Goal: Information Seeking & Learning: Learn about a topic

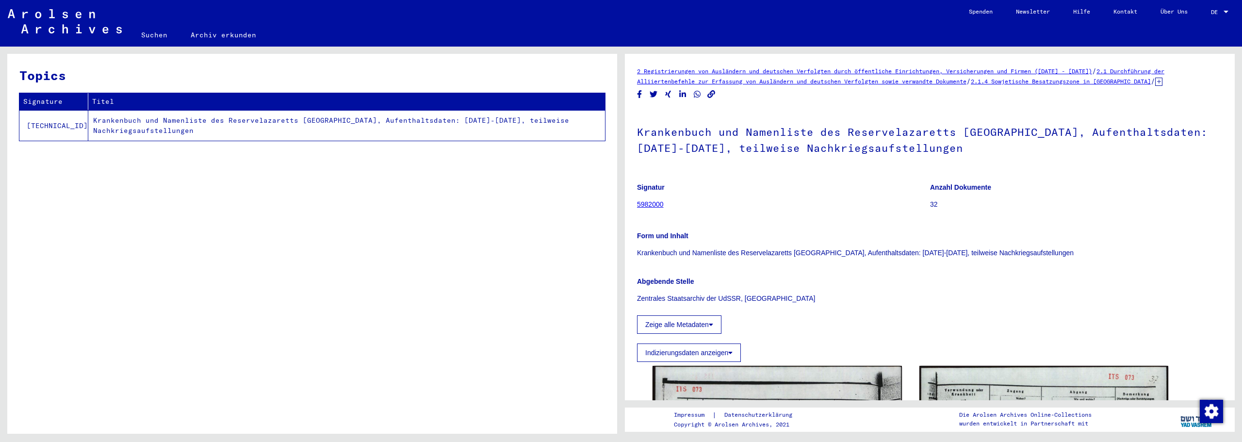
scroll to position [324, 0]
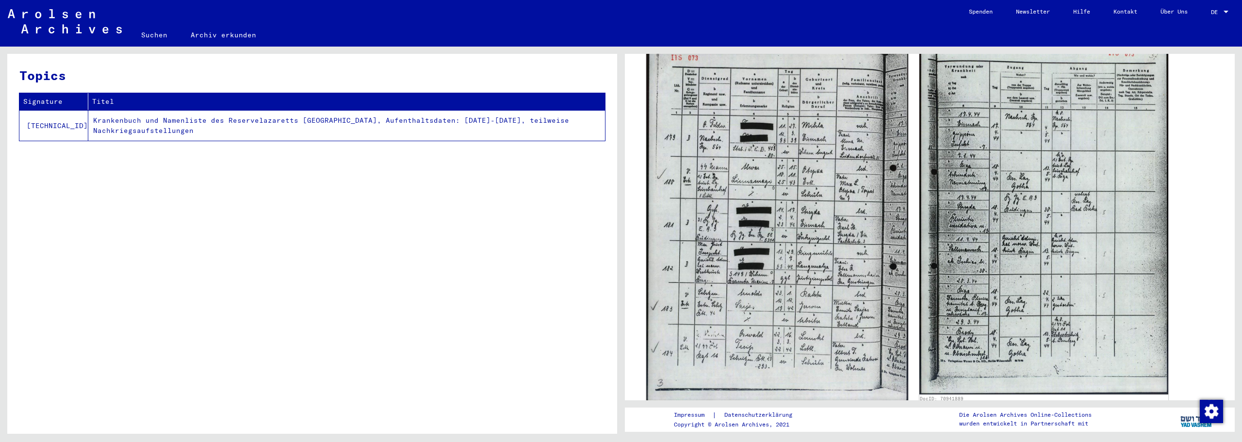
click at [834, 255] on img at bounding box center [777, 217] width 262 height 368
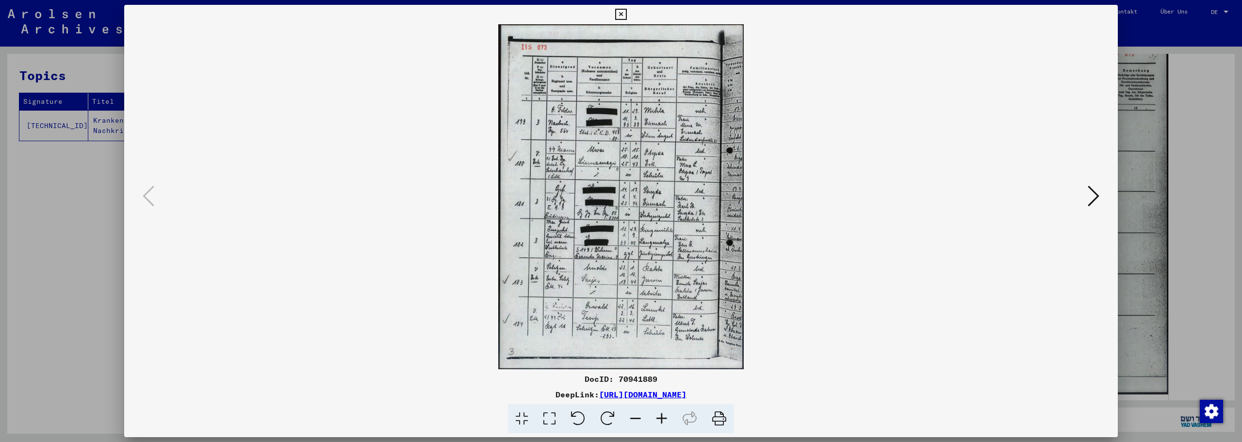
click at [660, 420] on icon at bounding box center [662, 419] width 26 height 30
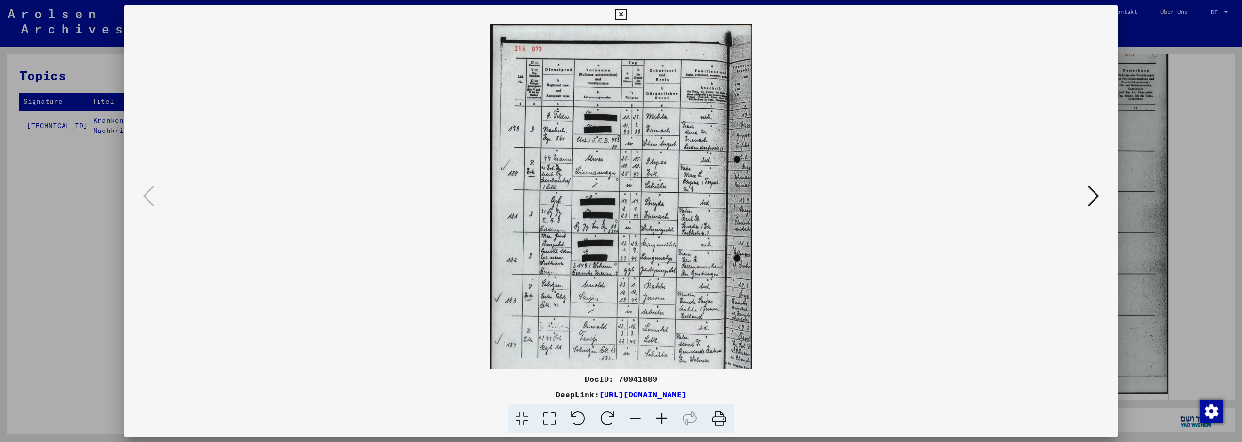
click at [660, 420] on icon at bounding box center [662, 419] width 26 height 30
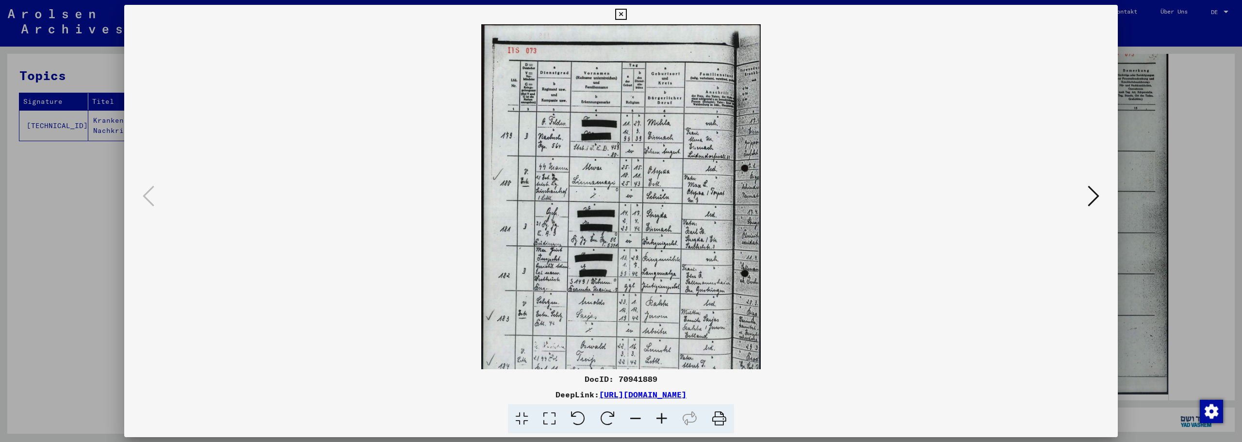
click at [660, 420] on icon at bounding box center [662, 419] width 26 height 30
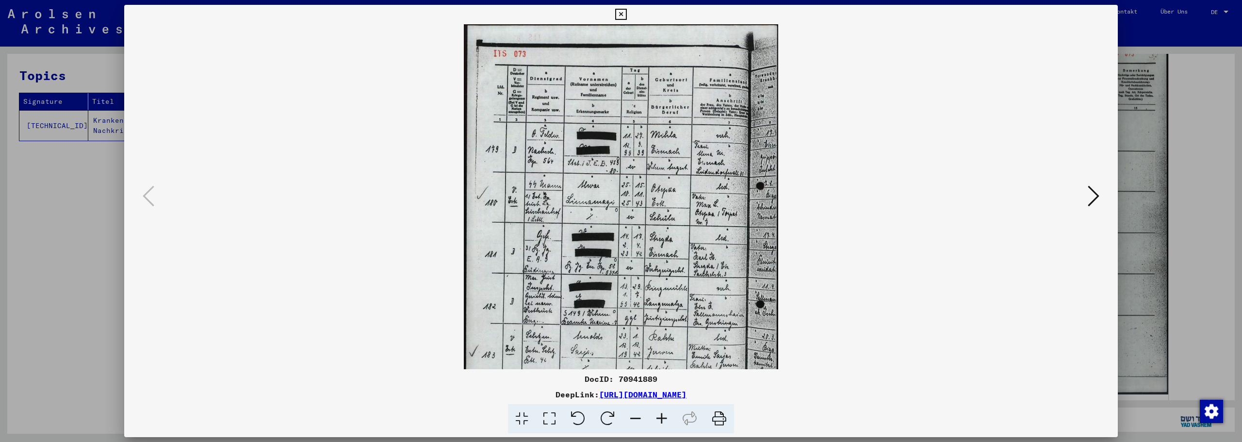
click at [660, 420] on icon at bounding box center [662, 419] width 26 height 30
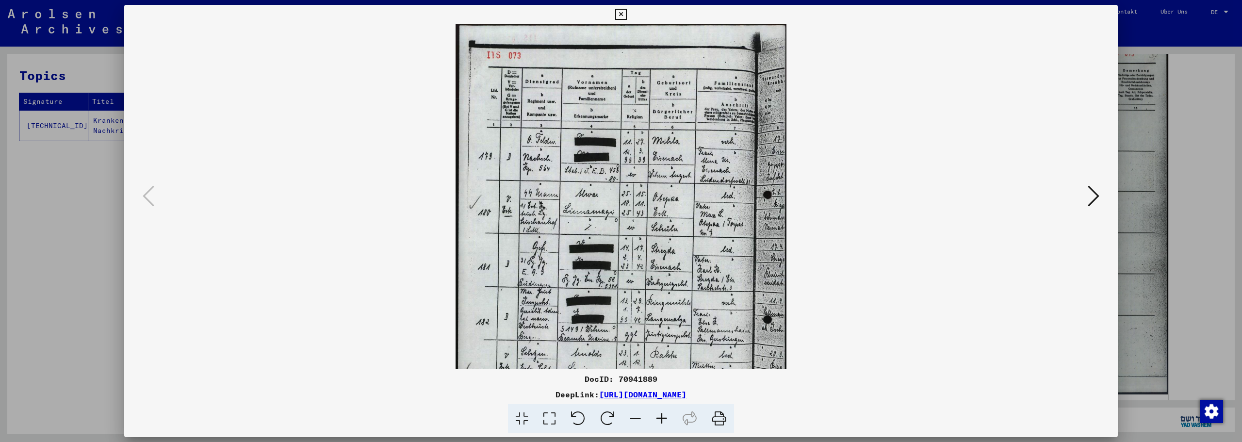
click at [660, 420] on icon at bounding box center [662, 419] width 26 height 30
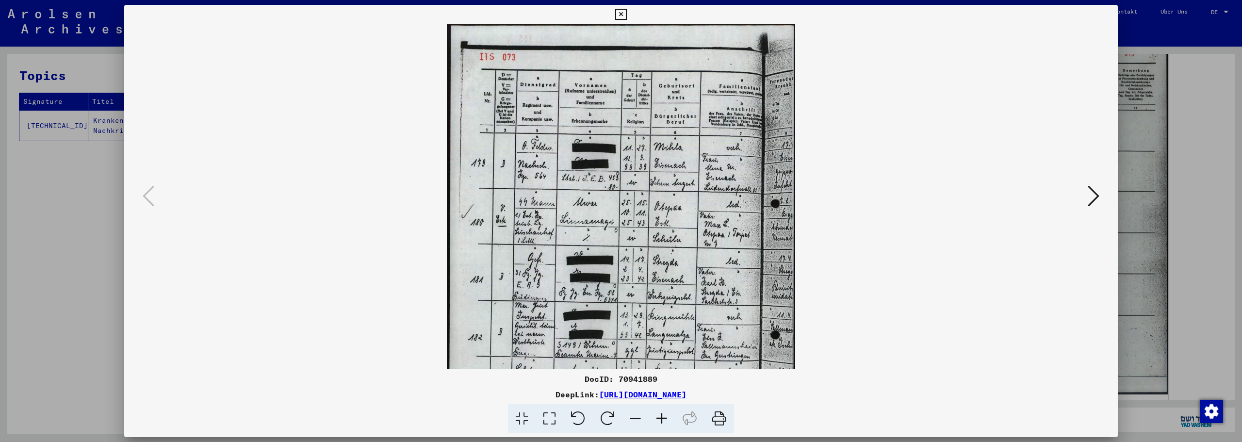
click at [660, 420] on icon at bounding box center [662, 419] width 26 height 30
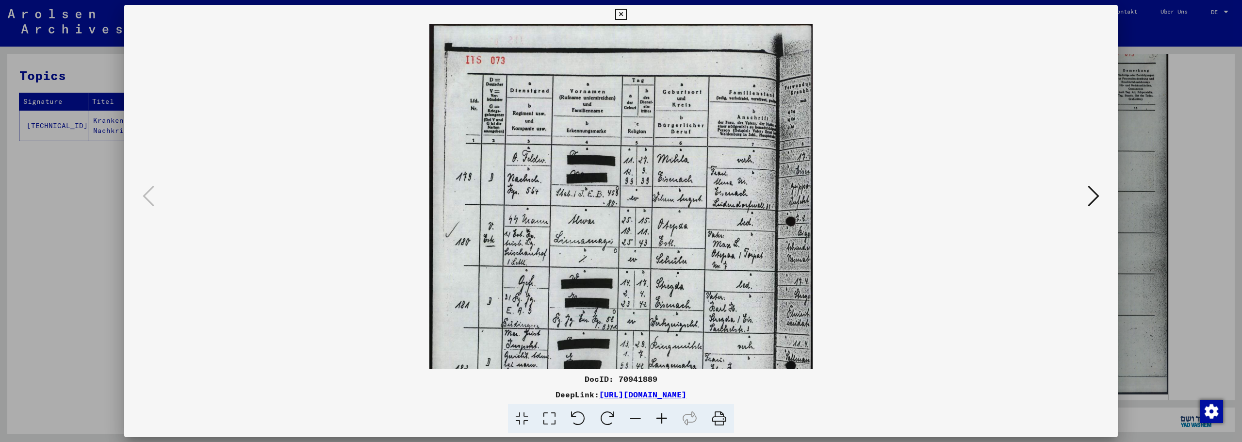
click at [660, 420] on icon at bounding box center [662, 419] width 26 height 30
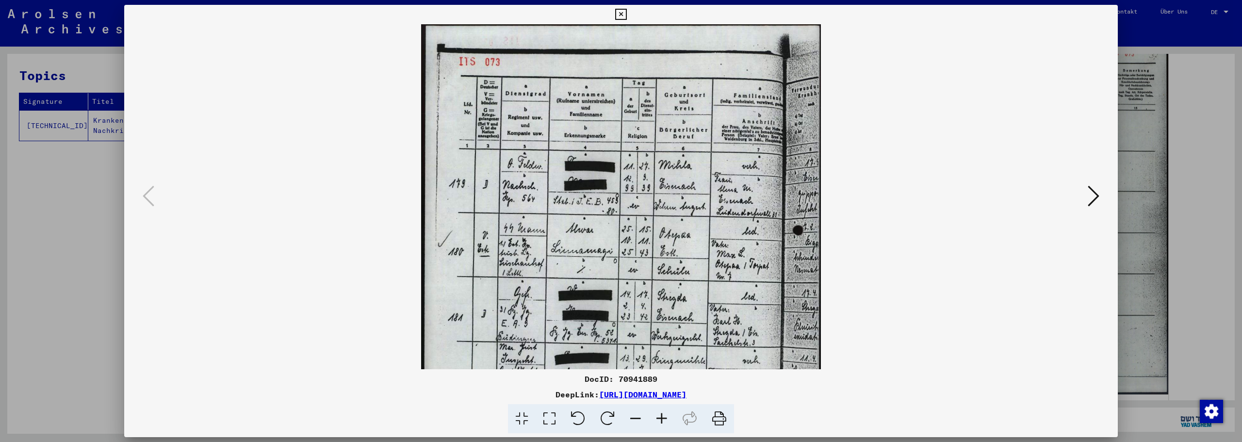
click at [660, 420] on icon at bounding box center [662, 419] width 26 height 30
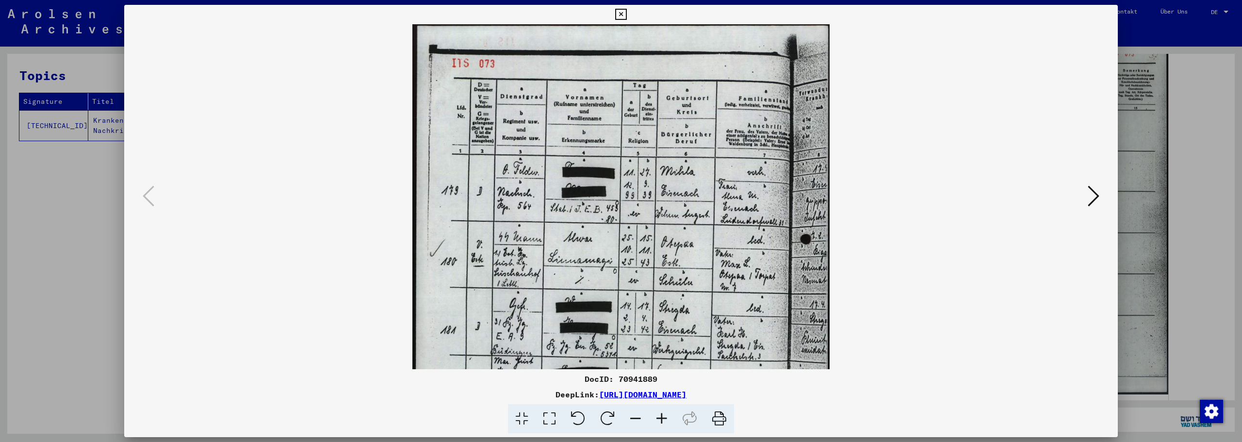
click at [660, 420] on icon at bounding box center [662, 419] width 26 height 30
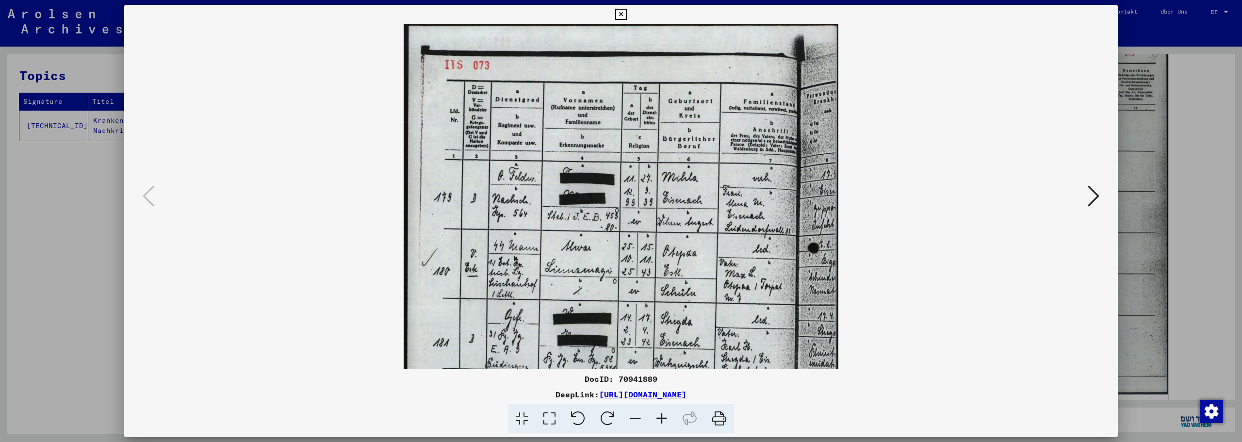
click at [660, 420] on icon at bounding box center [662, 419] width 26 height 30
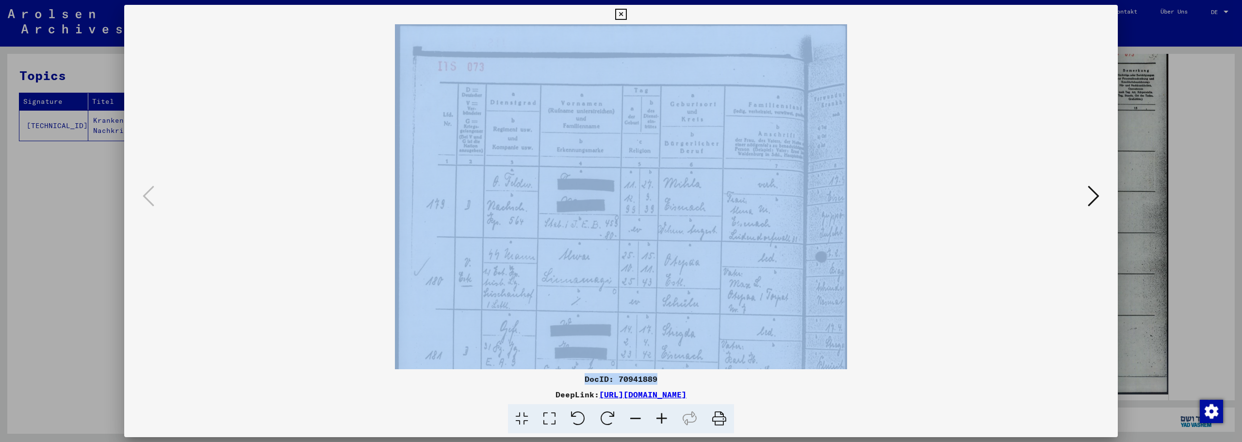
drag, startPoint x: 662, startPoint y: 384, endPoint x: 663, endPoint y: 323, distance: 61.2
click at [663, 323] on div "DocID: 70941889 DeepLink: [URL][DOMAIN_NAME]" at bounding box center [621, 219] width 994 height 429
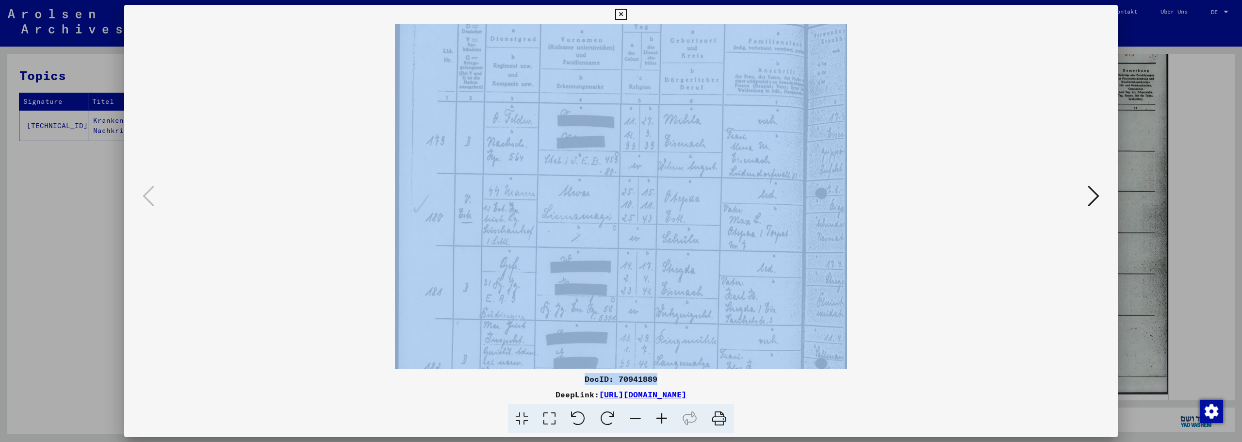
drag, startPoint x: 659, startPoint y: 320, endPoint x: 669, endPoint y: 256, distance: 64.9
click at [669, 256] on img at bounding box center [621, 279] width 452 height 636
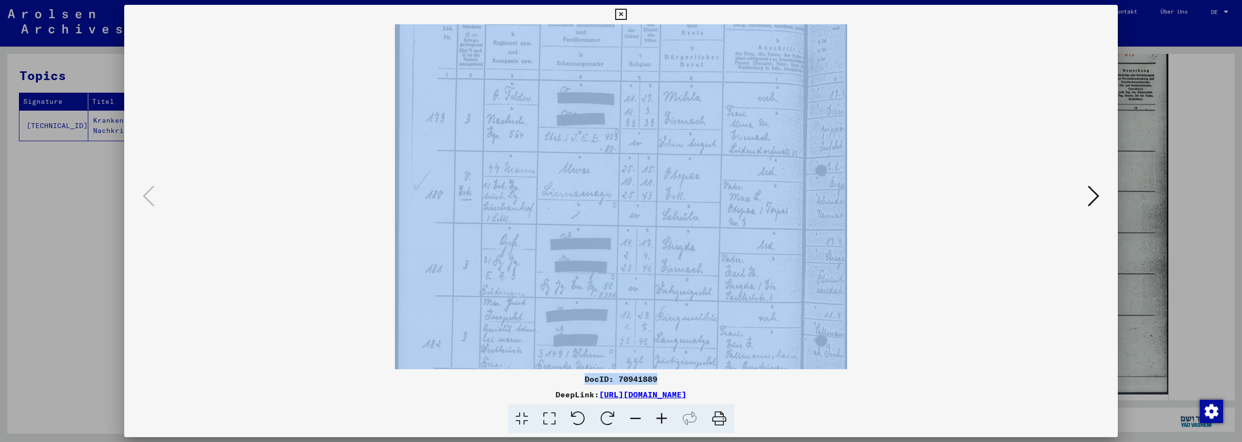
drag, startPoint x: 673, startPoint y: 250, endPoint x: 381, endPoint y: 225, distance: 292.3
click at [382, 228] on viewer-one-image at bounding box center [621, 110] width 928 height 345
